Goal: Information Seeking & Learning: Check status

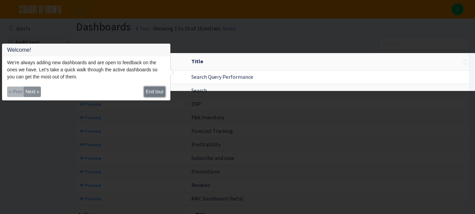
click at [152, 90] on button "End tour" at bounding box center [154, 91] width 21 height 10
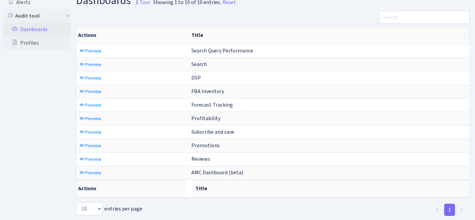
scroll to position [38, 0]
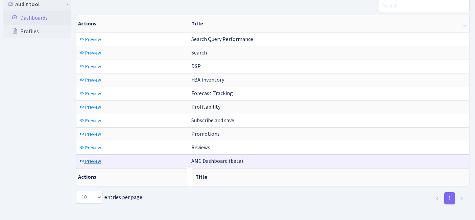
click at [97, 158] on span "Preview" at bounding box center [93, 161] width 16 height 6
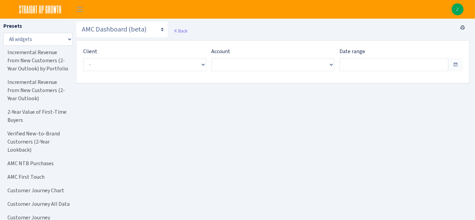
type input "[DATE] - [DATE]"
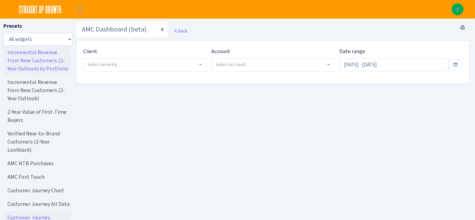
click at [40, 65] on link "Incremental Revenue from New Customers (2-Year Outlook) by Portfolio" at bounding box center [37, 61] width 68 height 30
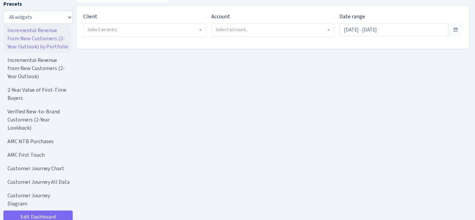
scroll to position [36, 0]
click at [109, 32] on span "Select an entry" at bounding box center [144, 28] width 122 height 13
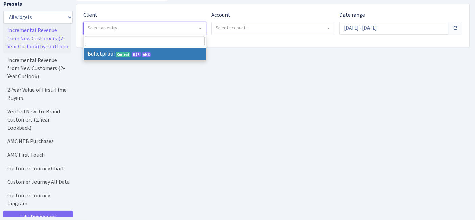
select select "409"
select select
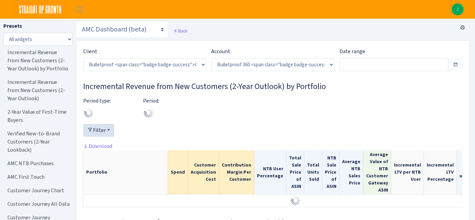
select select "3235730245795869"
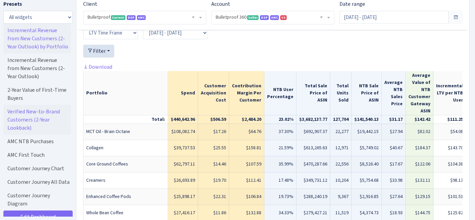
click at [39, 117] on link "Verified New-to-Brand Customers (2-Year Lookback)" at bounding box center [37, 120] width 68 height 30
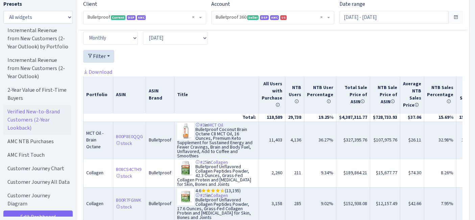
scroll to position [1573, 0]
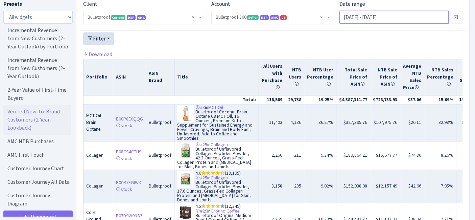
click at [367, 15] on input "Aug 19, 2025 - Sep 17, 2025" at bounding box center [393, 17] width 109 height 13
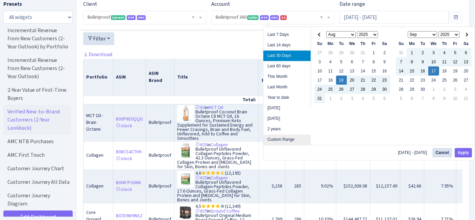
click at [286, 137] on li "Custom Range" at bounding box center [286, 139] width 47 height 10
click at [288, 136] on li "Custom Range" at bounding box center [286, 139] width 47 height 10
click at [272, 139] on li "Custom Range" at bounding box center [286, 139] width 47 height 10
click at [321, 34] on th at bounding box center [319, 34] width 11 height 9
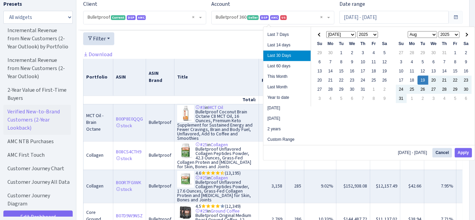
click at [321, 34] on th at bounding box center [319, 34] width 11 height 9
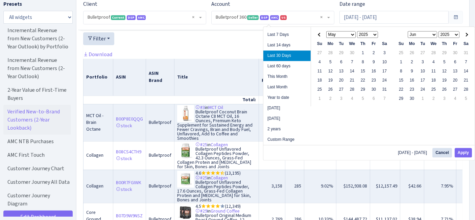
click at [321, 34] on th at bounding box center [319, 34] width 11 height 9
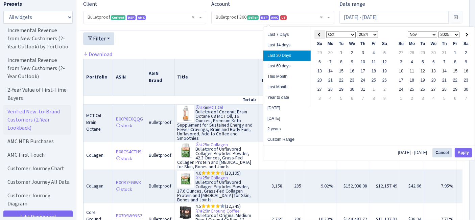
click at [321, 34] on th at bounding box center [319, 34] width 11 height 9
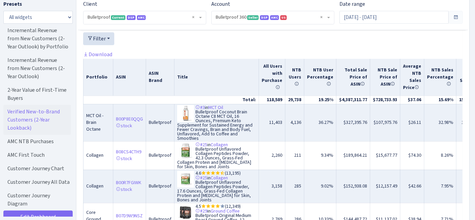
click at [252, 32] on div at bounding box center [272, 41] width 379 height 18
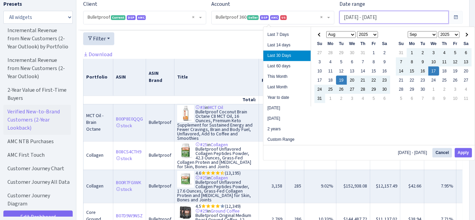
click at [382, 18] on input "Aug 19, 2025 - Sep 17, 2025" at bounding box center [393, 17] width 109 height 13
click at [338, 32] on select "Jan Feb Mar Apr May Jun Jul Aug Sep Oct Nov Dec" at bounding box center [341, 34] width 30 height 7
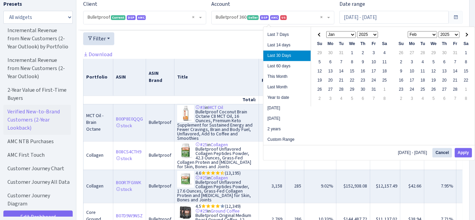
click at [376, 30] on th "Jan Feb Mar Apr May Jun Jul Aug Sep Oct Nov Dec 1925 1926 1927 1928 1929 1930 1…" at bounding box center [352, 34] width 54 height 9
click at [374, 33] on select "1925 1926 1927 1928 1929 1930 1931 1932 1933 1934 1935 1936 1937 1938 1939 1940…" at bounding box center [367, 34] width 21 height 7
click at [431, 32] on select "Jan Feb Mar Apr May Jun Jul Aug Sep Oct Nov Dec" at bounding box center [422, 34] width 30 height 7
click at [452, 32] on select "2025 2026 2027 2028 2029 2030 2031 2032 2033 2034 2035 2036 2037 2038 2039 2040…" at bounding box center [448, 34] width 21 height 7
click at [374, 33] on select "1925 1926 1927 1928 1929 1930 1931 1932 1933 1934 1935 1936 1937 1938 1939 1940…" at bounding box center [367, 34] width 21 height 7
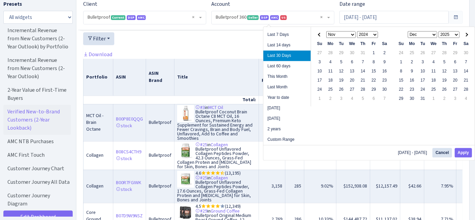
click at [351, 34] on select "Jan Feb Mar Apr May Jun Jul Aug Sep Oct Nov Dec" at bounding box center [341, 34] width 30 height 7
click at [451, 32] on select "2025 2026 2027 2028 2029 2030 2031 2032 2033 2034 2035 2036 2037 2038 2039 2040…" at bounding box center [448, 34] width 21 height 7
click at [429, 33] on select "Jan Feb Mar Apr May Jun Jul Aug Sep Oct Nov Dec" at bounding box center [422, 34] width 30 height 7
click at [285, 140] on li "Custom Range" at bounding box center [286, 139] width 47 height 10
click at [290, 135] on li "Custom Range" at bounding box center [286, 139] width 47 height 10
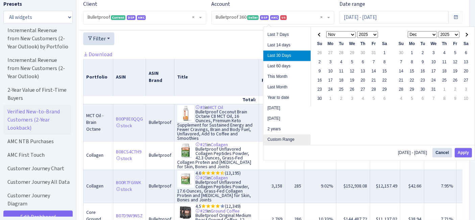
click at [293, 140] on li "Custom Range" at bounding box center [286, 139] width 47 height 10
click at [287, 139] on li "Custom Range" at bounding box center [286, 139] width 47 height 10
click at [280, 127] on li "2 years" at bounding box center [286, 129] width 47 height 10
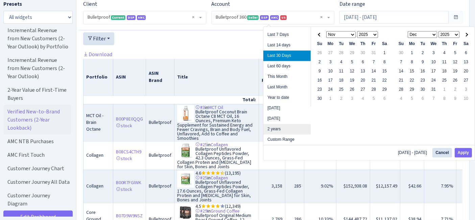
type input "Sep 18, 2023 - Sep 18, 2025"
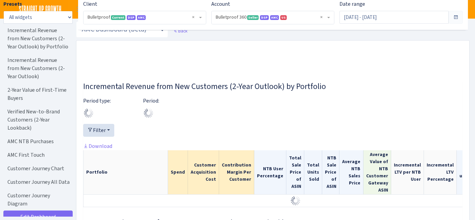
select select "3235730245795869"
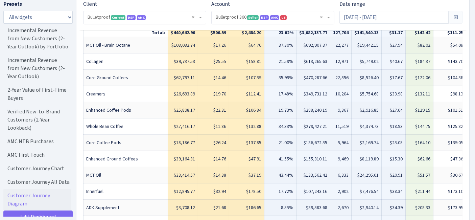
scroll to position [37, 0]
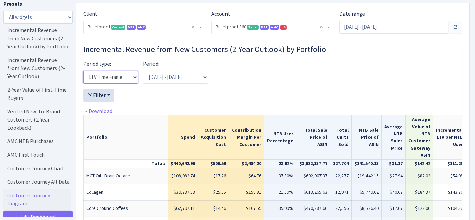
click at [133, 74] on select "LTV Time Frame" at bounding box center [110, 77] width 55 height 13
click at [175, 92] on div at bounding box center [272, 98] width 379 height 18
click at [404, 24] on input "Sep 18, 2023 - Sep 18, 2025" at bounding box center [393, 27] width 109 height 13
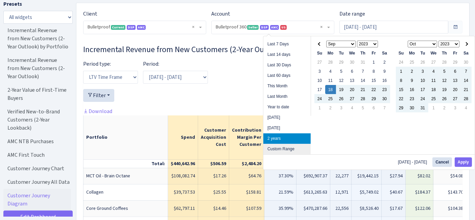
click at [294, 147] on li "Custom Range" at bounding box center [286, 149] width 47 height 10
click at [365, 45] on select "1925 1926 1927 1928 1929 1930 1931 1932 1933 1934 1935 1936 1937 1938 1939 1940…" at bounding box center [367, 44] width 21 height 7
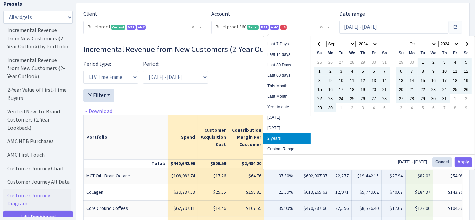
click at [353, 44] on select "Jan Feb Mar Apr May Jun Jul Aug Sep Oct Nov Dec" at bounding box center [341, 44] width 30 height 7
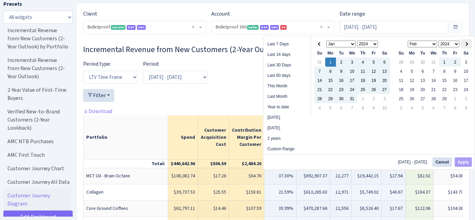
click at [468, 44] on th at bounding box center [465, 43] width 11 height 9
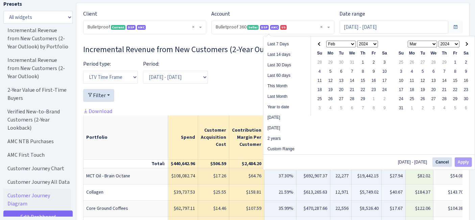
click at [468, 44] on th at bounding box center [465, 43] width 11 height 9
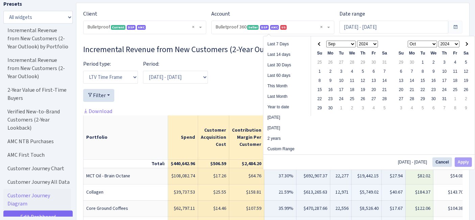
click at [468, 44] on th at bounding box center [465, 43] width 11 height 9
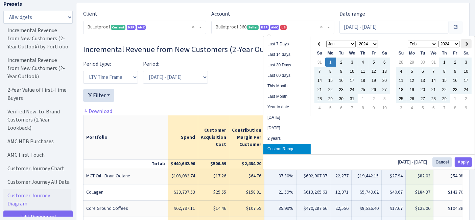
click at [461, 43] on th at bounding box center [465, 43] width 11 height 9
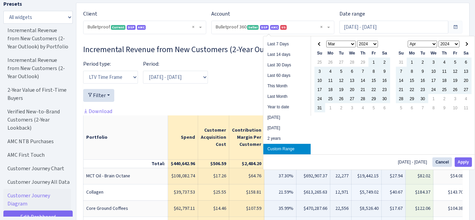
click at [461, 43] on th at bounding box center [465, 43] width 11 height 9
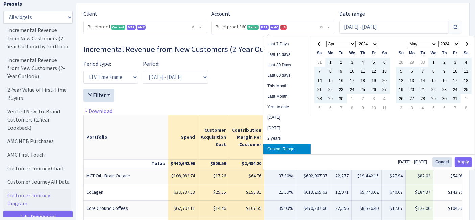
click at [461, 43] on th at bounding box center [465, 43] width 11 height 9
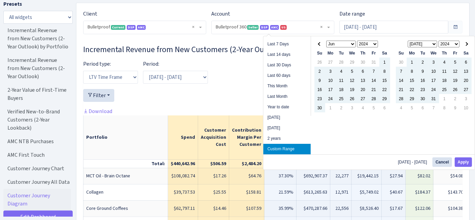
click at [461, 43] on th at bounding box center [465, 43] width 11 height 9
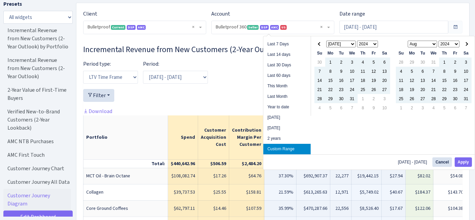
click at [461, 43] on th at bounding box center [465, 43] width 11 height 9
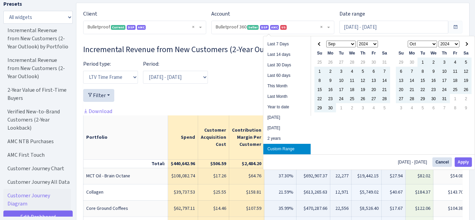
click at [461, 43] on th at bounding box center [465, 43] width 11 height 9
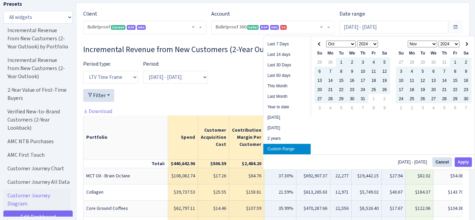
click at [461, 43] on th at bounding box center [465, 43] width 11 height 9
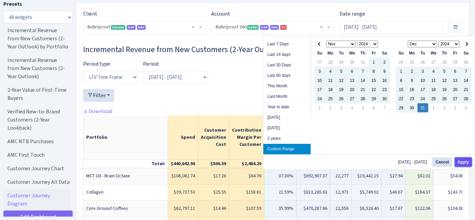
click at [458, 159] on button "Apply" at bounding box center [462, 161] width 17 height 9
type input "Jan 1, 2024 - Dec 31, 2024"
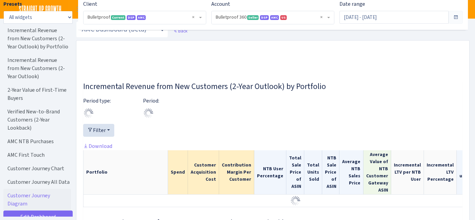
select select "3235730245795869"
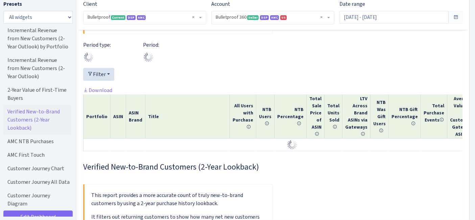
scroll to position [819, 0]
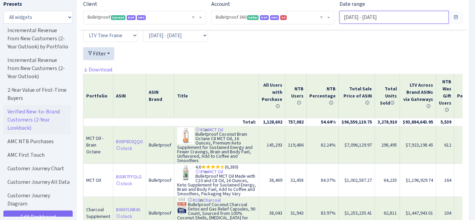
click at [392, 18] on input "Jan 1, 2024 - Dec 31, 2024" at bounding box center [393, 17] width 109 height 13
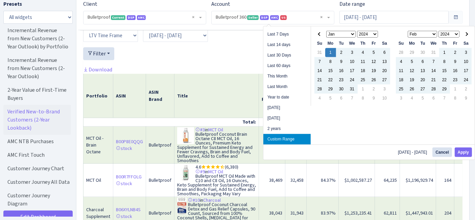
click at [241, 52] on div at bounding box center [272, 56] width 379 height 18
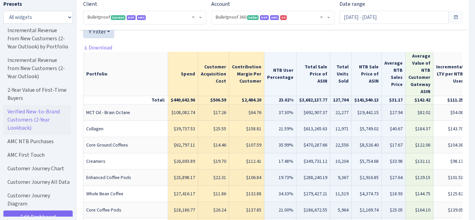
scroll to position [112, 0]
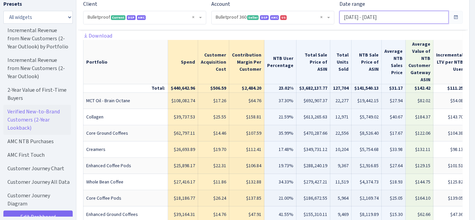
click at [394, 16] on input "Jan 1, 2024 - Dec 31, 2024" at bounding box center [393, 17] width 109 height 13
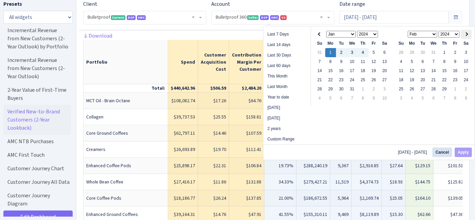
click at [466, 33] on span at bounding box center [466, 34] width 4 height 4
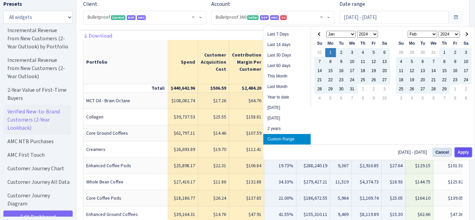
click at [465, 153] on button "Apply" at bounding box center [462, 151] width 17 height 9
type input "[DATE] - [DATE]"
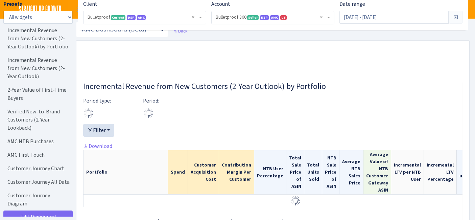
select select "3235730245795869"
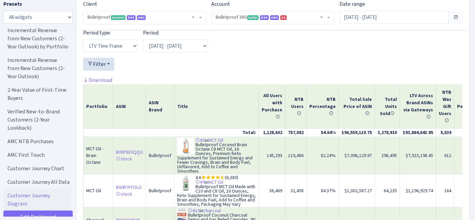
scroll to position [819, 0]
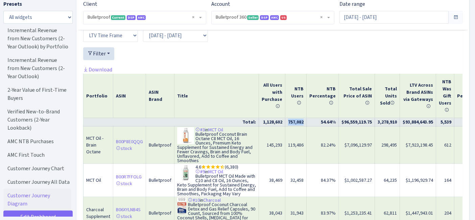
drag, startPoint x: 308, startPoint y: 122, endPoint x: 293, endPoint y: 122, distance: 15.5
click at [293, 122] on td "757,082" at bounding box center [295, 122] width 21 height 8
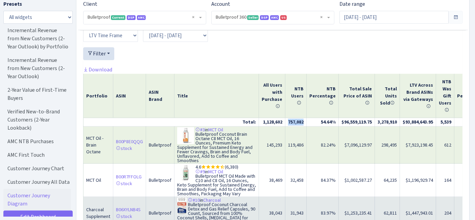
copy td "757,082"
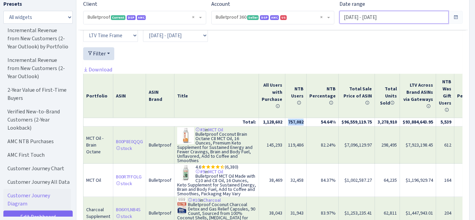
click at [383, 21] on input "[DATE] - [DATE]" at bounding box center [393, 17] width 109 height 13
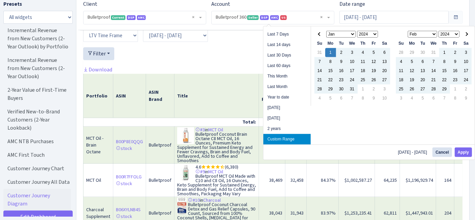
click at [369, 34] on select "1925 1926 1927 1928 1929 1930 1931 1932 1933 1934 1935 1936 1937 1938 1939 1940…" at bounding box center [367, 34] width 21 height 7
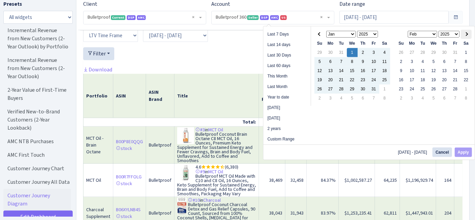
click at [467, 32] on th at bounding box center [465, 34] width 11 height 9
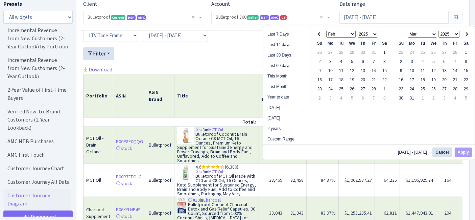
click at [467, 32] on th at bounding box center [465, 34] width 11 height 9
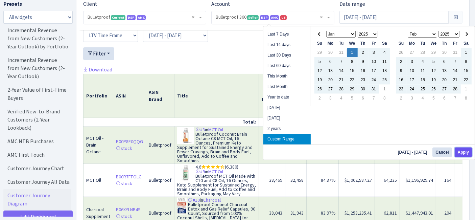
click at [458, 150] on button "Apply" at bounding box center [462, 151] width 17 height 9
type input "[DATE] - [DATE]"
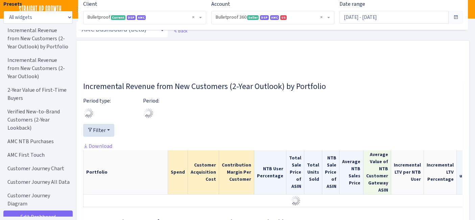
select select "3235730245795869"
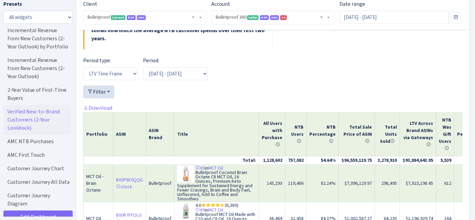
scroll to position [782, 0]
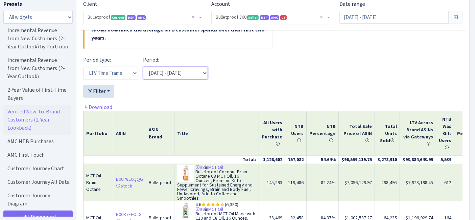
click at [190, 73] on select "[DATE] - [DATE] [DATE] - [DATE] [DATE] - [DATE]" at bounding box center [175, 73] width 65 height 13
click at [105, 90] on button "Filter" at bounding box center [98, 91] width 31 height 13
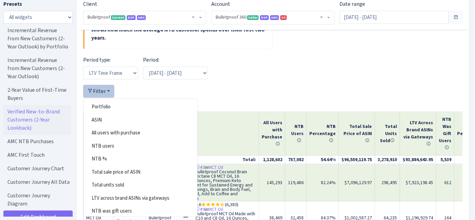
click at [152, 91] on div at bounding box center [272, 94] width 379 height 18
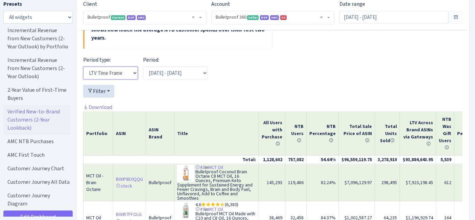
click at [131, 75] on select "LTV Time Frame" at bounding box center [110, 73] width 55 height 13
click at [233, 70] on div "Period type: LTV Time Frame Period: [DATE] - [DATE] [DATE] - [DATE] [DATE] - [D…" at bounding box center [272, 70] width 389 height 29
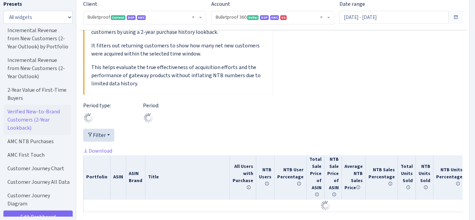
scroll to position [1495, 0]
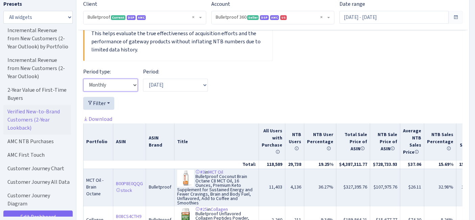
click at [122, 78] on select "Monthly" at bounding box center [110, 84] width 55 height 13
click at [83, 78] on select "Monthly" at bounding box center [110, 84] width 55 height 13
click at [183, 78] on select "[DATE] [DATE] [DATE] [DATE] [DATE] [DATE] [DATE]" at bounding box center [175, 84] width 65 height 13
click at [224, 97] on div at bounding box center [272, 106] width 379 height 18
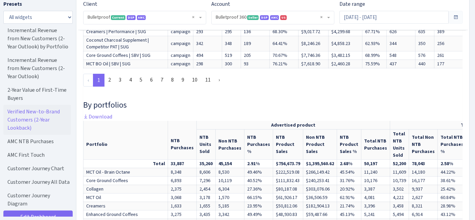
scroll to position [2996, 0]
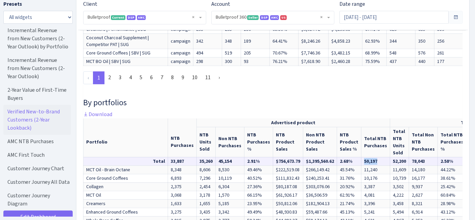
drag, startPoint x: 377, startPoint y: 142, endPoint x: 360, endPoint y: 139, distance: 17.1
click at [361, 157] on td "50,197" at bounding box center [375, 161] width 29 height 8
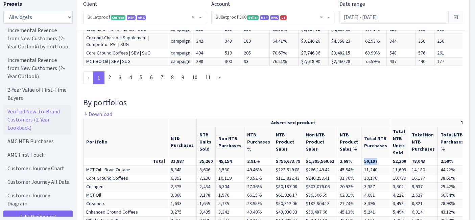
copy td "50,197"
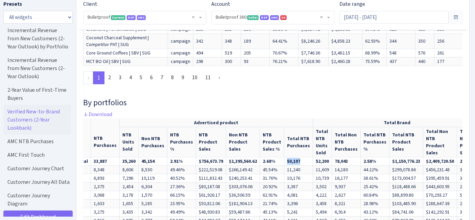
scroll to position [0, 91]
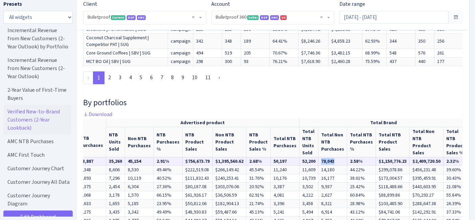
drag, startPoint x: 332, startPoint y: 140, endPoint x: 317, endPoint y: 141, distance: 14.9
click at [318, 157] on td "78,043" at bounding box center [332, 161] width 29 height 8
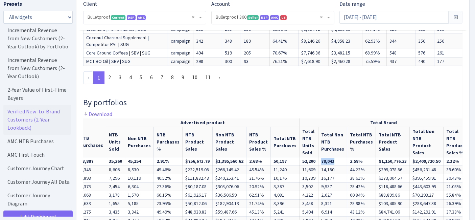
copy td "78,043"
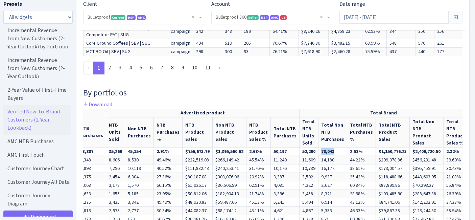
scroll to position [3007, 0]
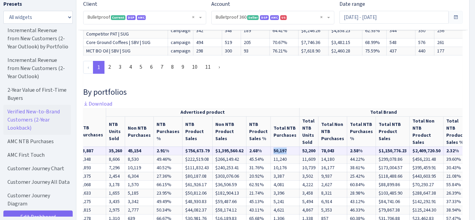
drag, startPoint x: 285, startPoint y: 132, endPoint x: 270, endPoint y: 132, distance: 15.2
click at [271, 146] on td "50,197" at bounding box center [285, 150] width 29 height 8
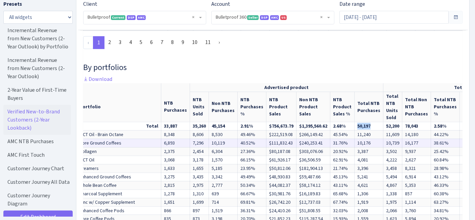
scroll to position [0, 0]
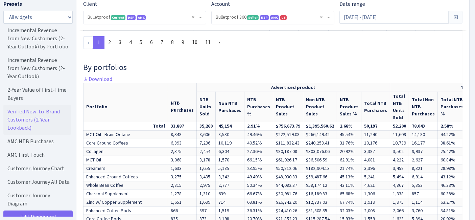
click at [304, 62] on h4 "By portfolios" at bounding box center [272, 67] width 379 height 10
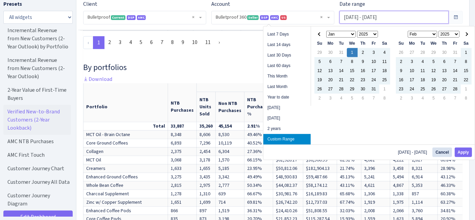
click at [380, 18] on input "[DATE] - [DATE]" at bounding box center [393, 17] width 109 height 13
click at [224, 62] on h4 "By portfolios" at bounding box center [272, 67] width 379 height 10
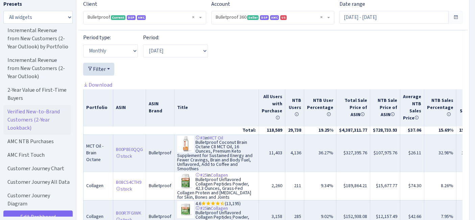
scroll to position [1530, 0]
click at [214, 62] on div at bounding box center [272, 71] width 379 height 18
click at [124, 44] on select "Monthly" at bounding box center [110, 50] width 55 height 13
click at [170, 62] on div at bounding box center [272, 71] width 379 height 18
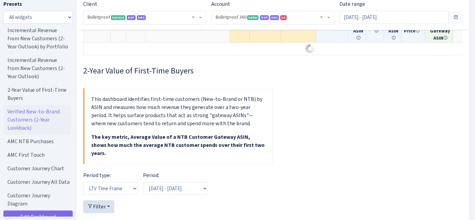
scroll to position [742, 0]
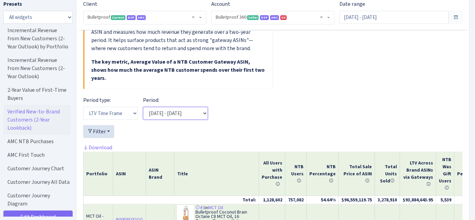
click at [198, 112] on select "[DATE] - [DATE] [DATE] - [DATE] [DATE] - [DATE]" at bounding box center [175, 113] width 65 height 13
drag, startPoint x: 235, startPoint y: 109, endPoint x: 239, endPoint y: 109, distance: 3.7
click at [237, 109] on div "Period type: LTV Time Frame Period: [DATE] - [DATE] [DATE] - [DATE] [DATE] - [D…" at bounding box center [272, 110] width 389 height 29
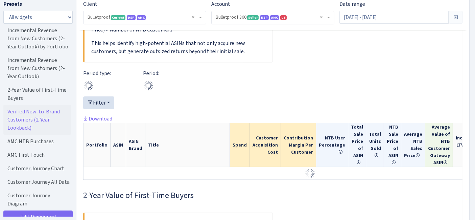
scroll to position [554, 0]
